Goal: Check status

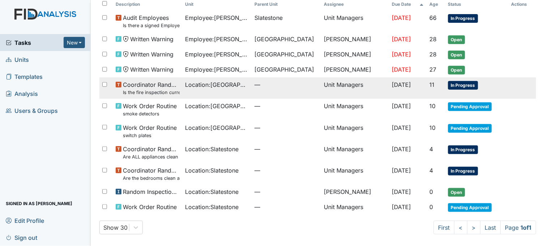
scroll to position [51, 0]
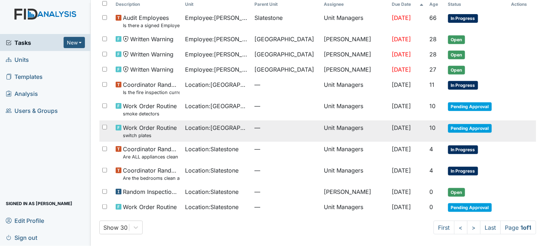
click at [211, 132] on td "Location : [GEOGRAPHIC_DATA]" at bounding box center [216, 130] width 69 height 21
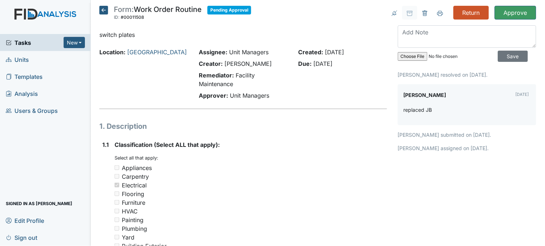
click at [100, 10] on icon at bounding box center [103, 10] width 9 height 9
